Goal: Find specific page/section: Find specific page/section

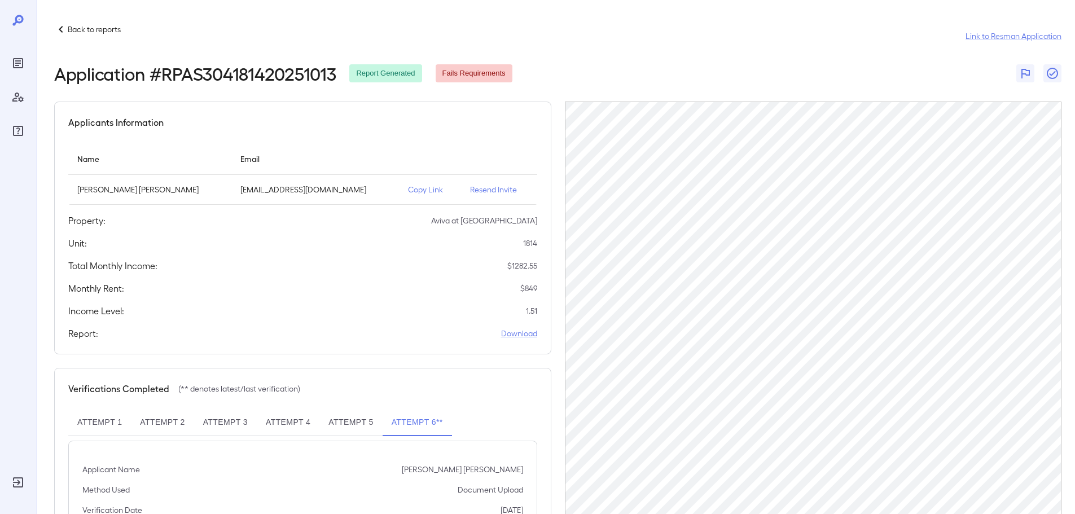
click at [117, 30] on p "Back to reports" at bounding box center [94, 29] width 53 height 11
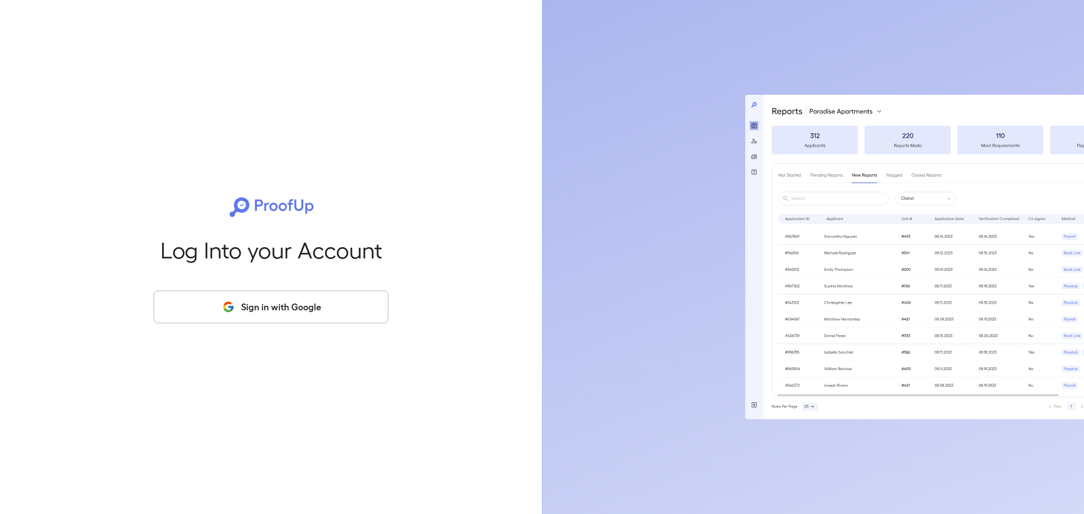
click at [339, 300] on button "Sign in with Google" at bounding box center [271, 307] width 235 height 33
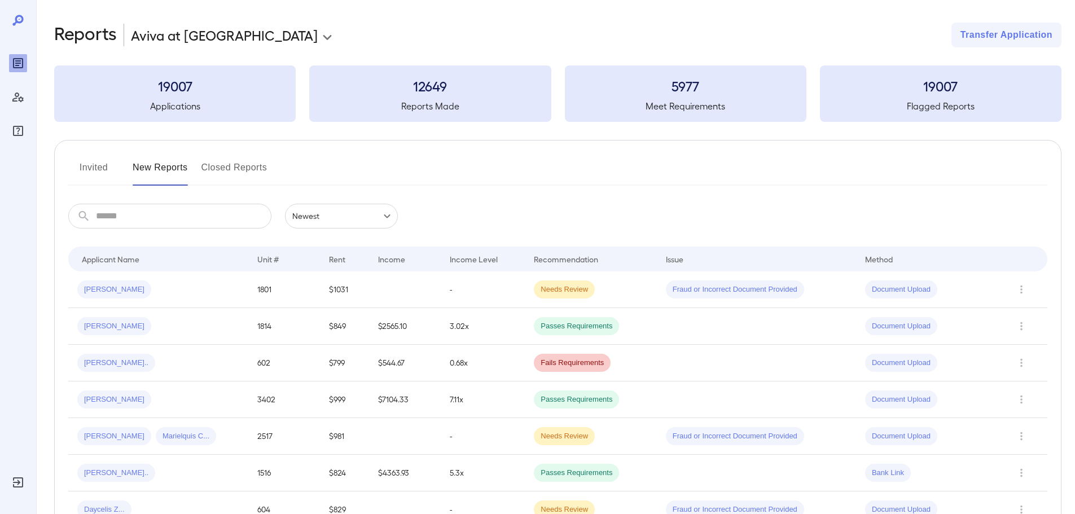
click at [598, 172] on div "Invited New Reports Closed Reports" at bounding box center [558, 172] width 980 height 27
click at [701, 25] on div "**********" at bounding box center [558, 35] width 1008 height 25
